Goal: Task Accomplishment & Management: Use online tool/utility

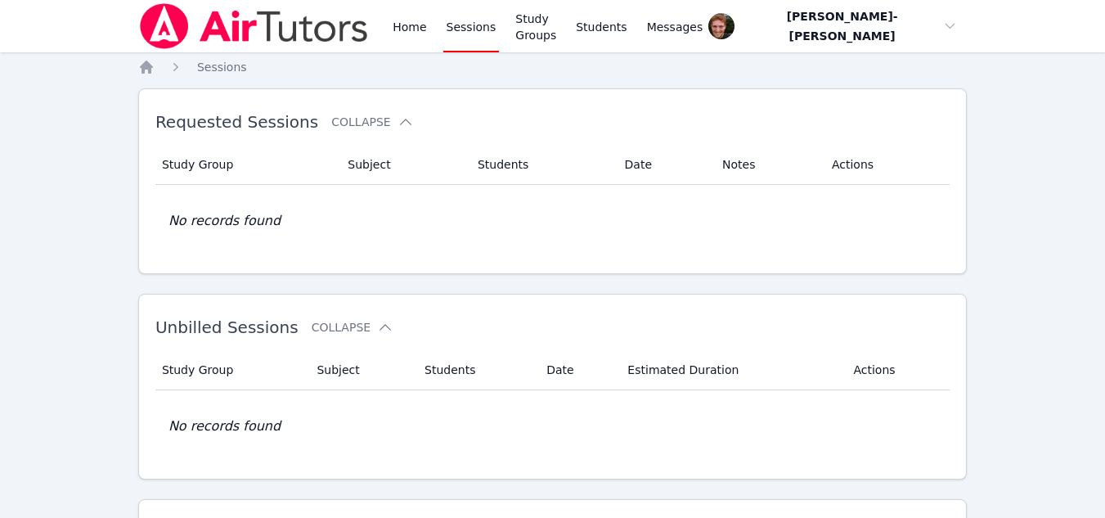
scroll to position [451, 0]
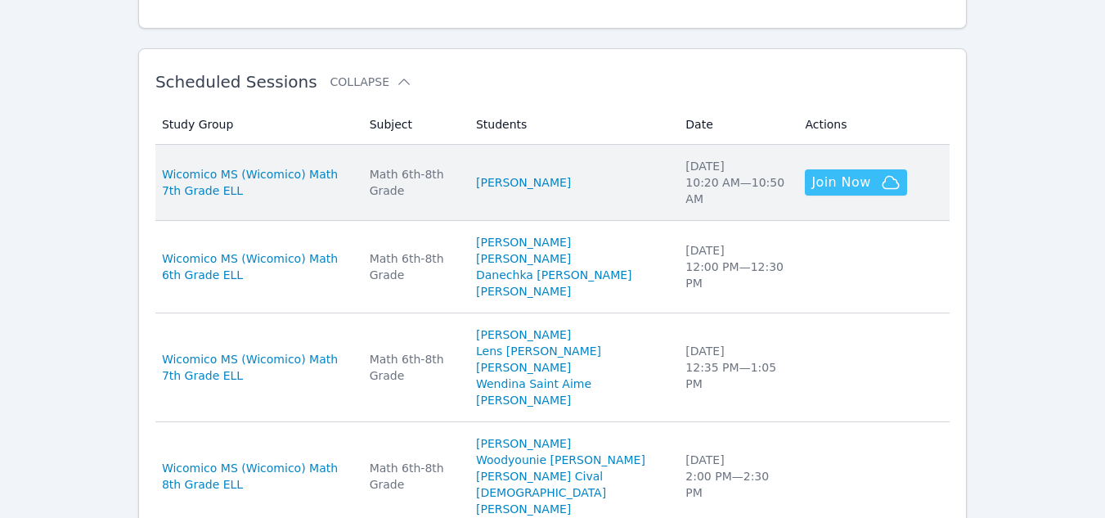
click at [884, 185] on icon "button" at bounding box center [891, 183] width 20 height 20
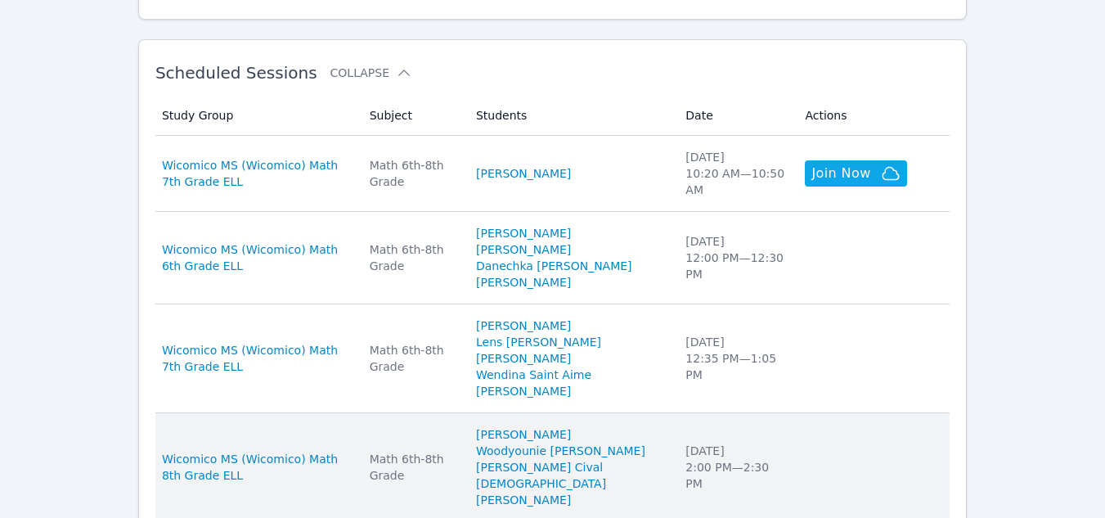
scroll to position [459, 0]
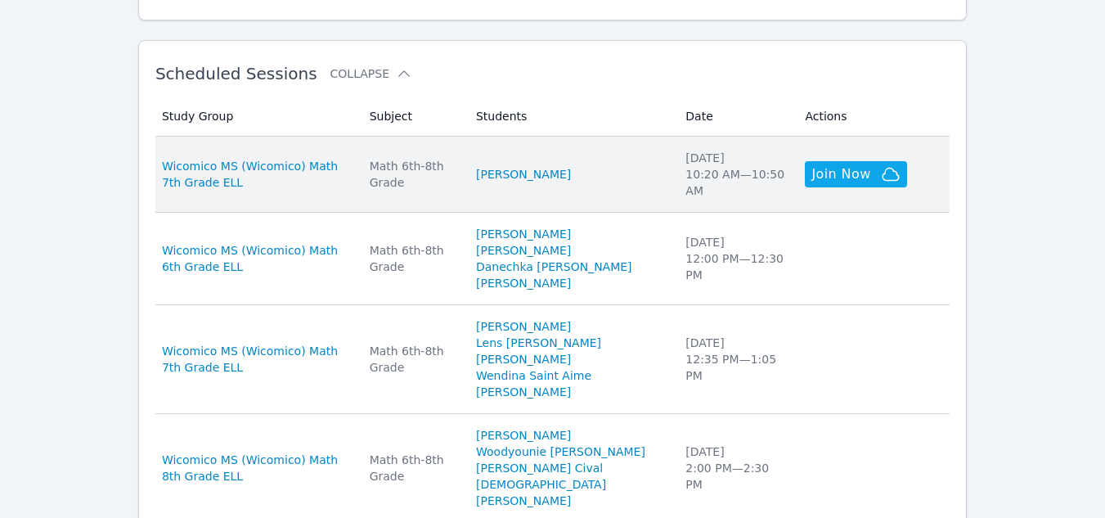
click at [517, 185] on td "Students Xiyue Li" at bounding box center [570, 175] width 209 height 76
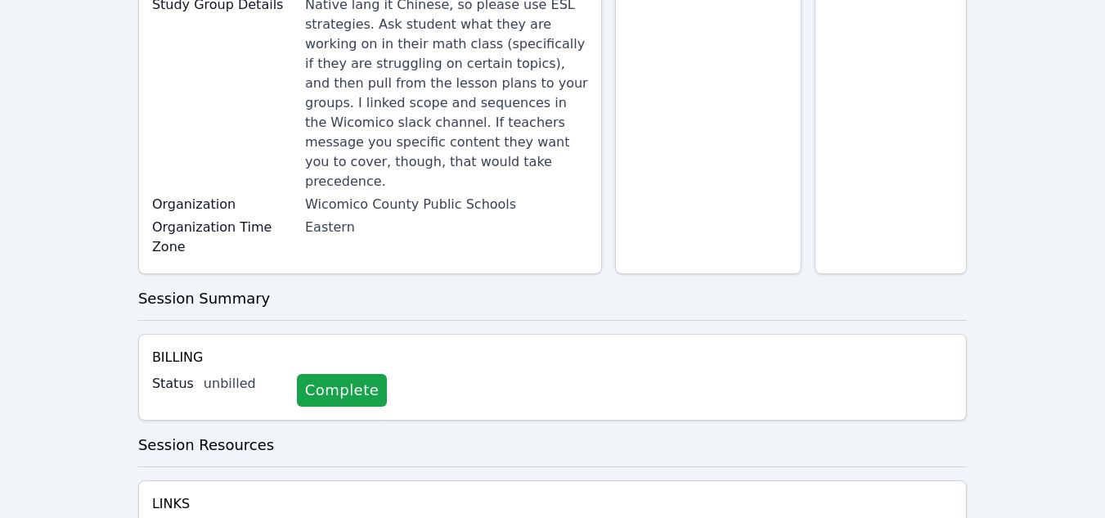
scroll to position [47, 0]
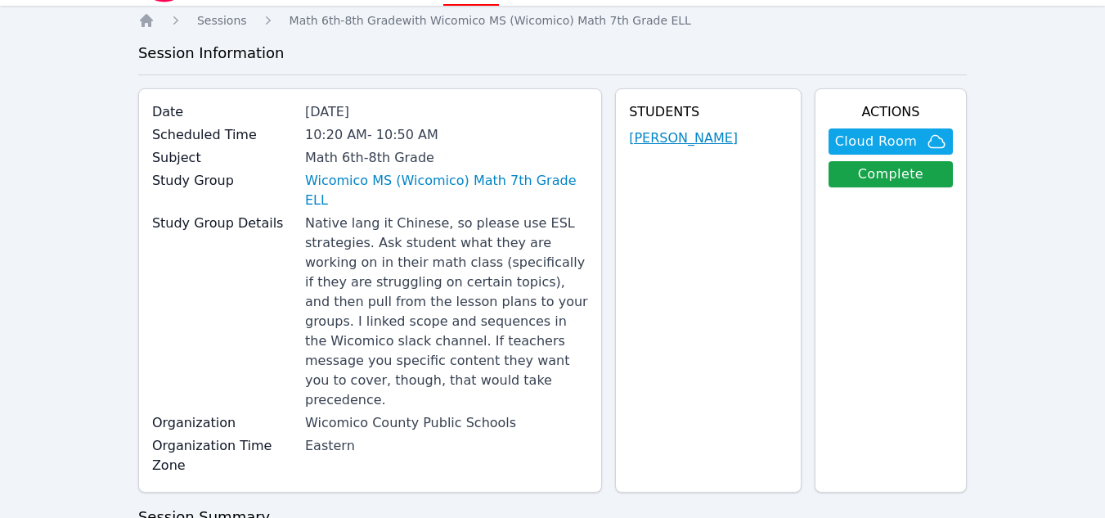
click at [687, 142] on link "[PERSON_NAME]" at bounding box center [683, 138] width 109 height 20
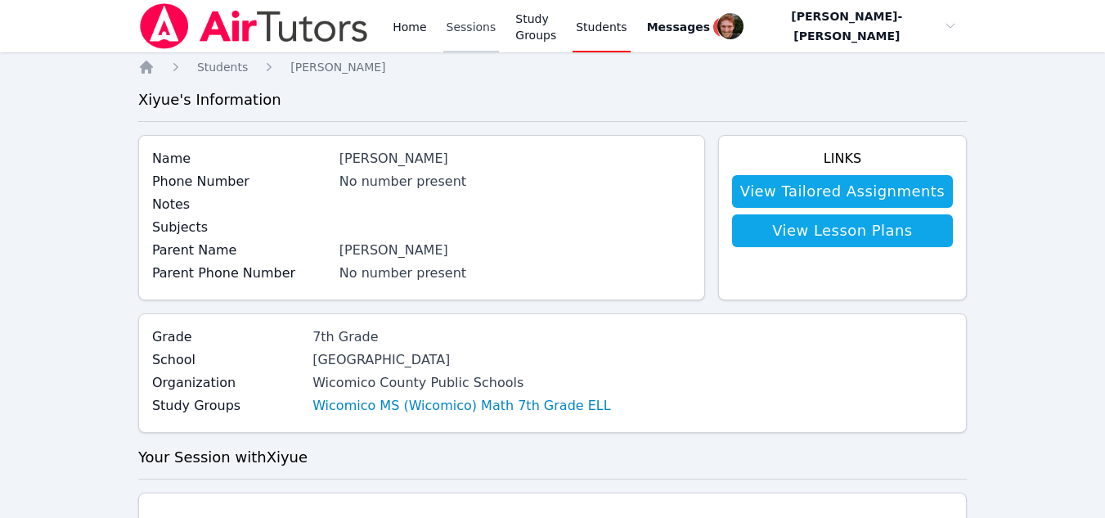
click at [470, 28] on link "Sessions" at bounding box center [471, 26] width 56 height 52
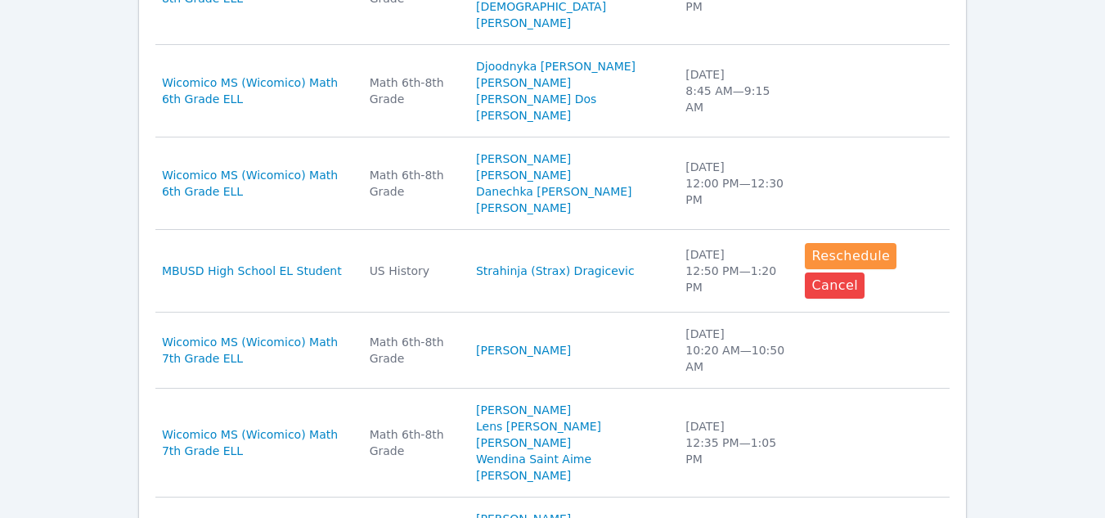
scroll to position [937, 0]
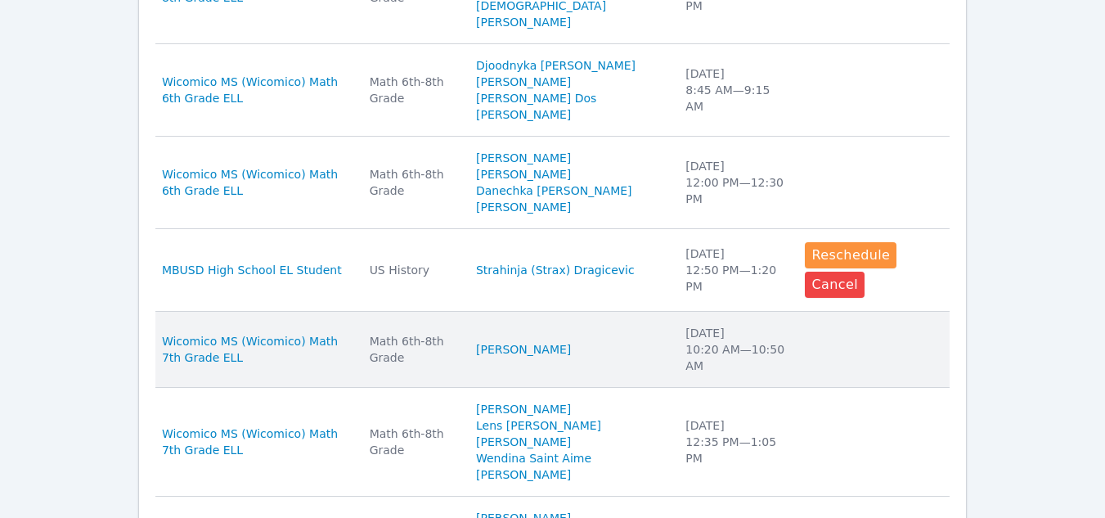
click at [456, 348] on div "Math 6th-8th Grade" at bounding box center [413, 349] width 87 height 33
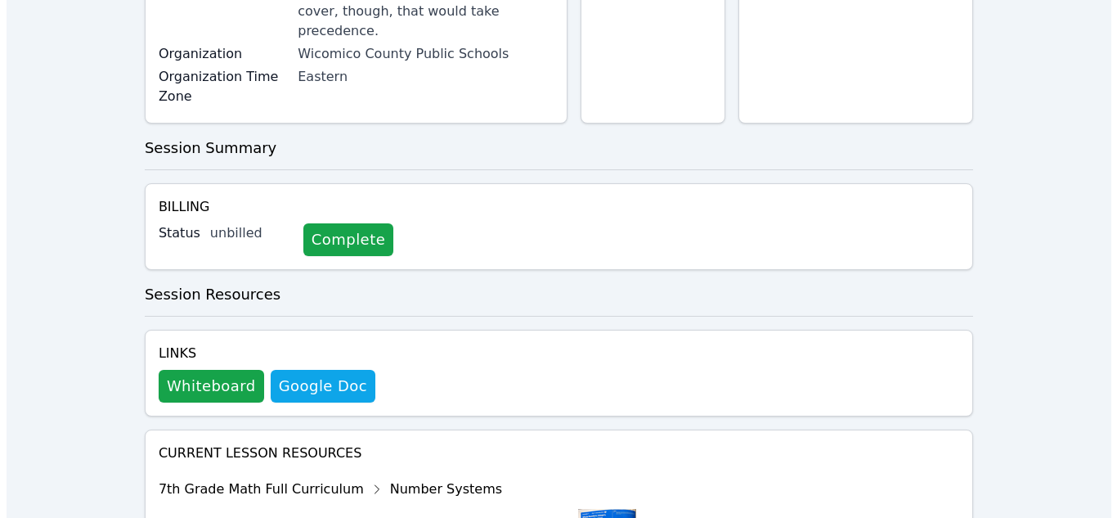
scroll to position [436, 0]
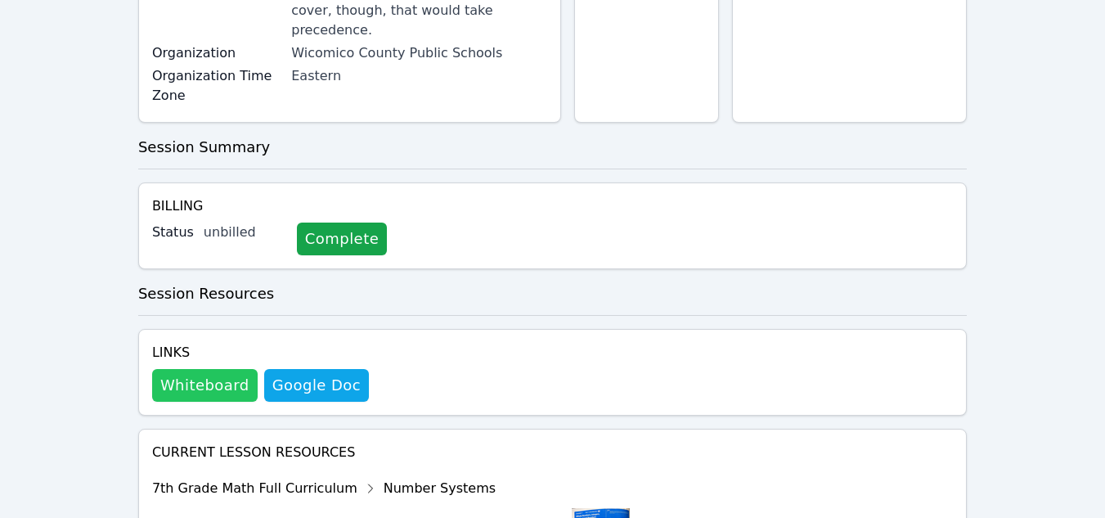
click at [195, 369] on button "Whiteboard" at bounding box center [205, 385] width 106 height 33
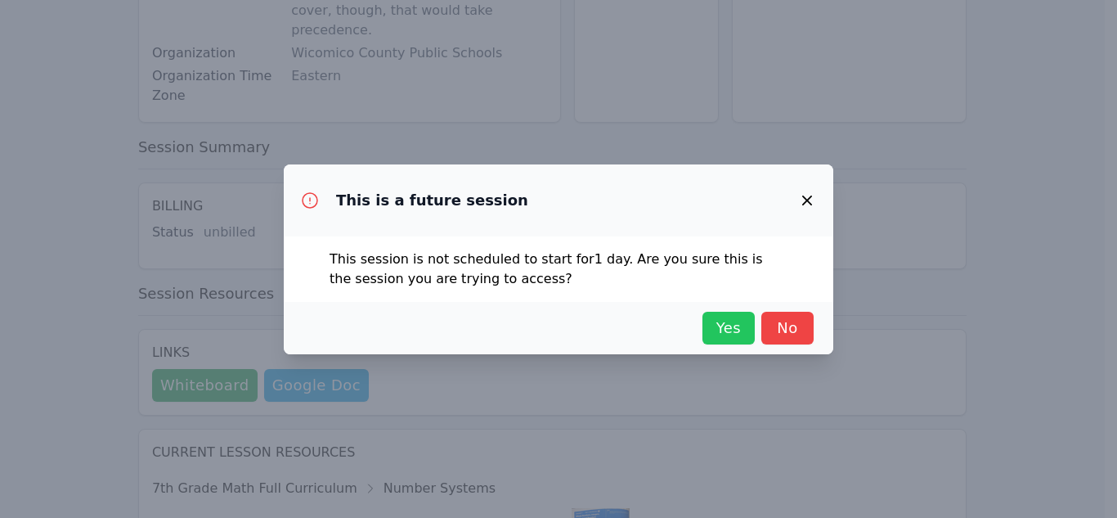
click at [727, 330] on span "Yes" at bounding box center [729, 328] width 36 height 23
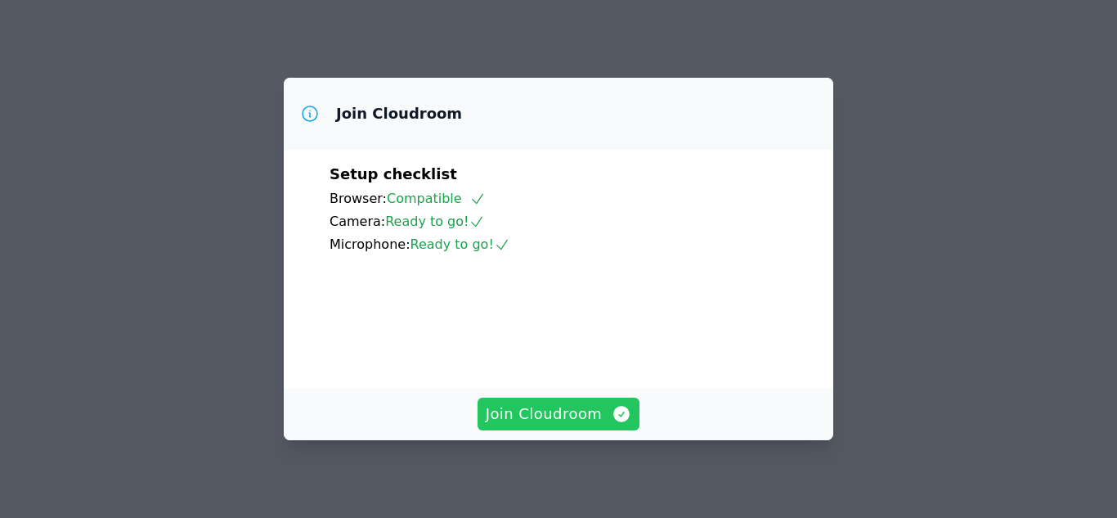
click at [533, 412] on span "Join Cloudroom" at bounding box center [559, 413] width 146 height 23
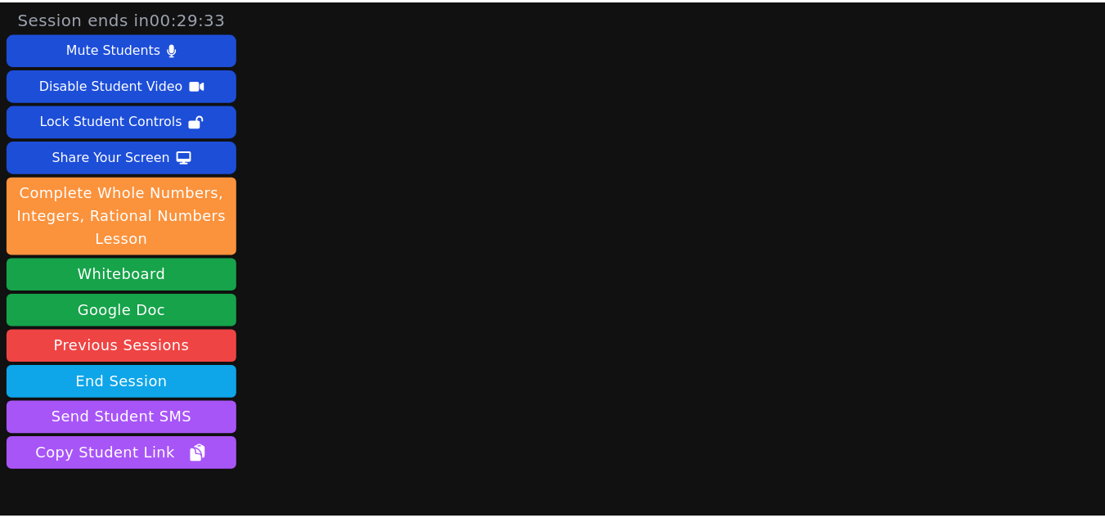
scroll to position [94, 0]
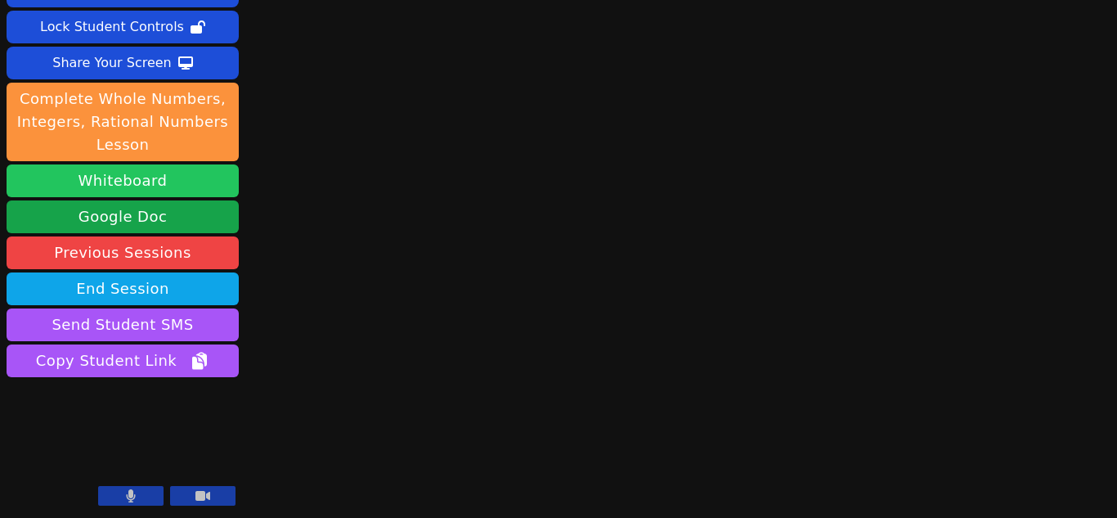
click at [162, 181] on button "Whiteboard" at bounding box center [123, 180] width 232 height 33
click at [134, 483] on video at bounding box center [123, 445] width 232 height 131
click at [130, 494] on icon at bounding box center [131, 495] width 9 height 13
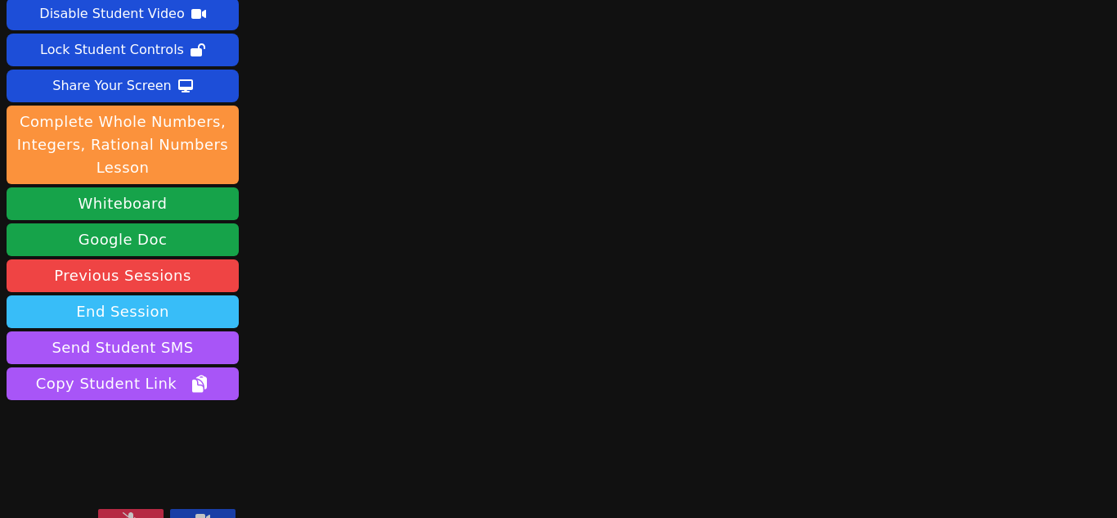
click at [132, 295] on button "End Session" at bounding box center [123, 311] width 232 height 33
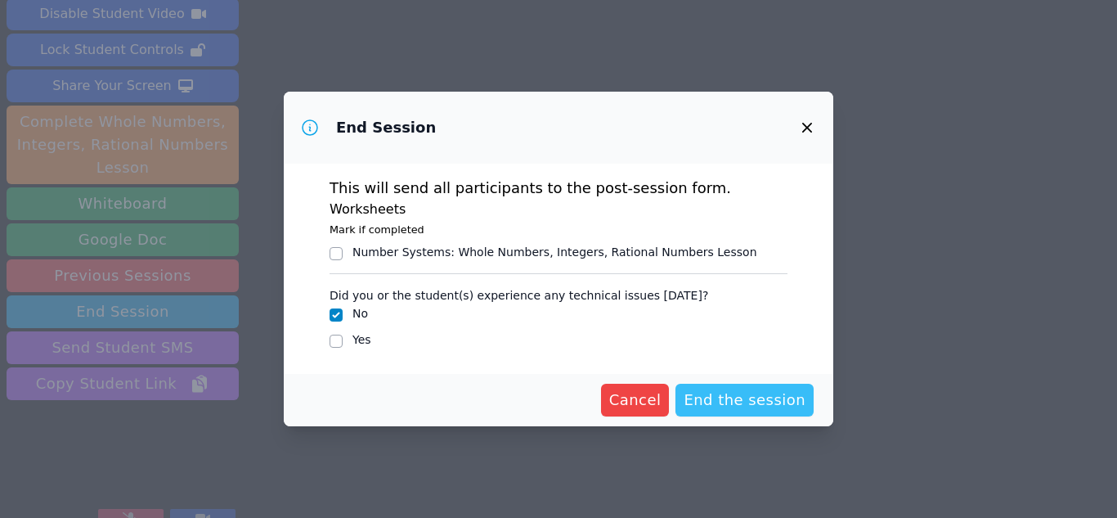
click at [726, 394] on span "End the session" at bounding box center [745, 399] width 122 height 23
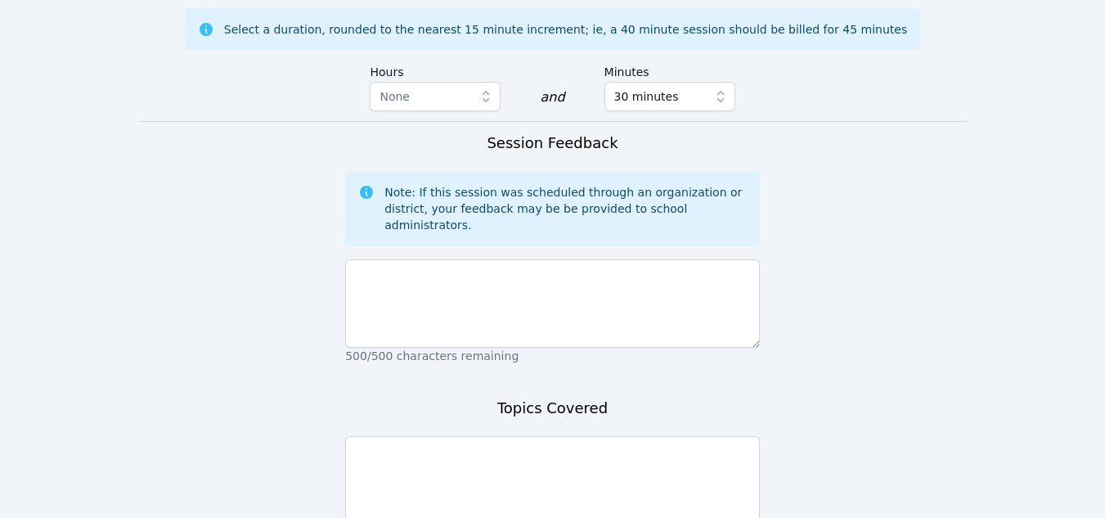
scroll to position [1326, 0]
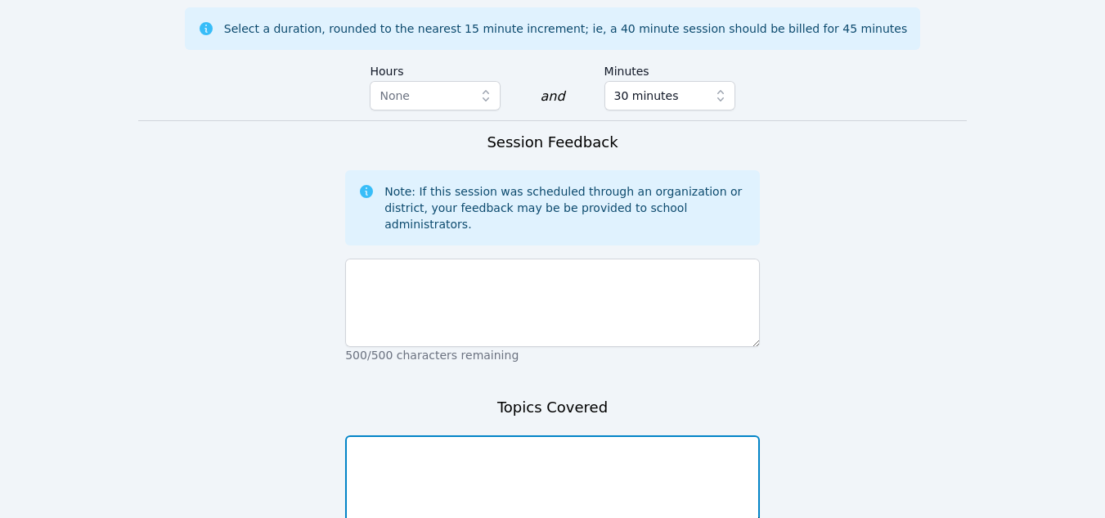
click at [537, 435] on textarea at bounding box center [552, 479] width 415 height 88
type textarea "NA"
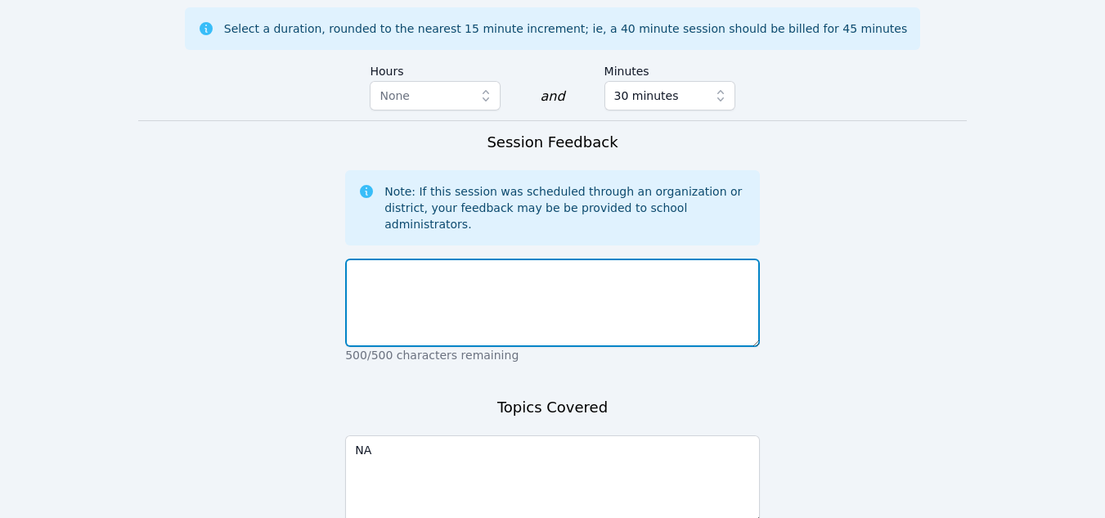
click at [442, 258] on textarea at bounding box center [552, 302] width 415 height 88
type textarea "The student was not there [DATE]."
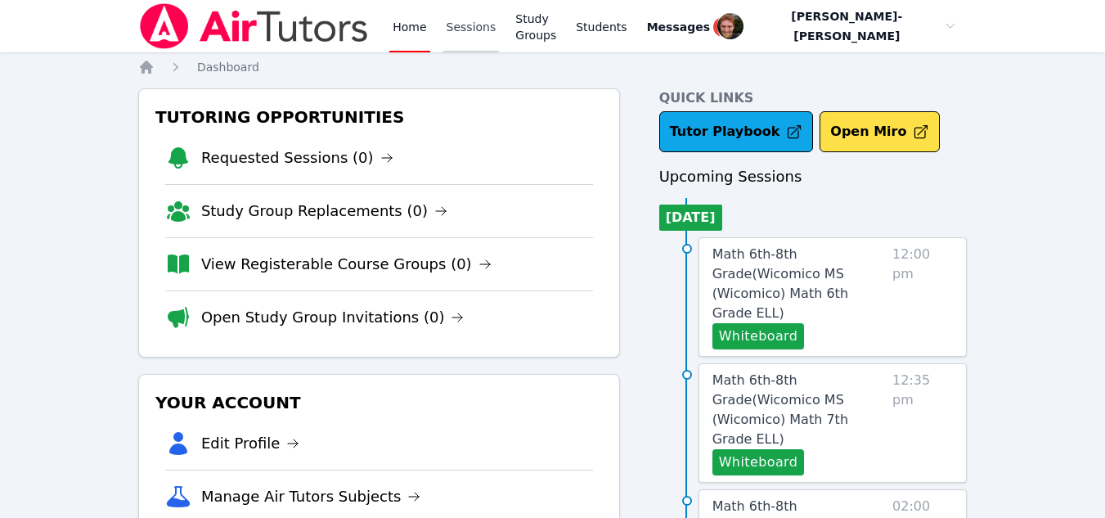
click at [459, 16] on link "Sessions" at bounding box center [471, 26] width 56 height 52
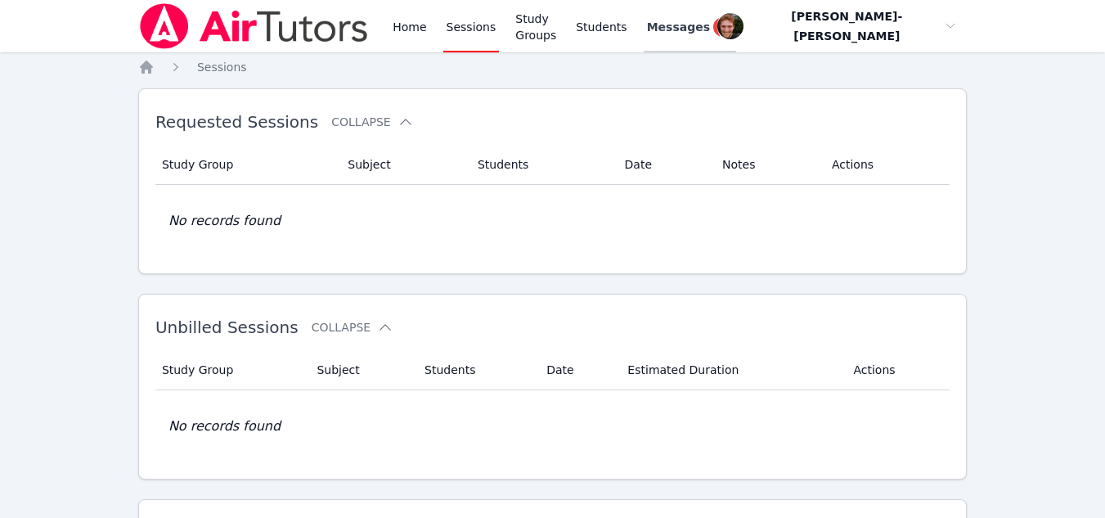
click at [691, 23] on span "Messages" at bounding box center [678, 27] width 63 height 16
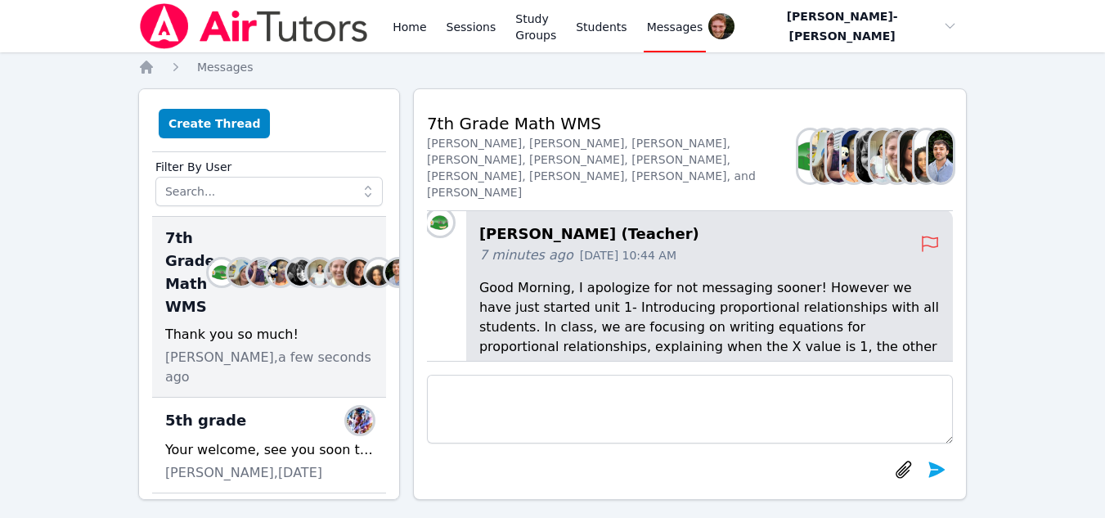
scroll to position [-259, 0]
